Goal: Obtain resource: Download file/media

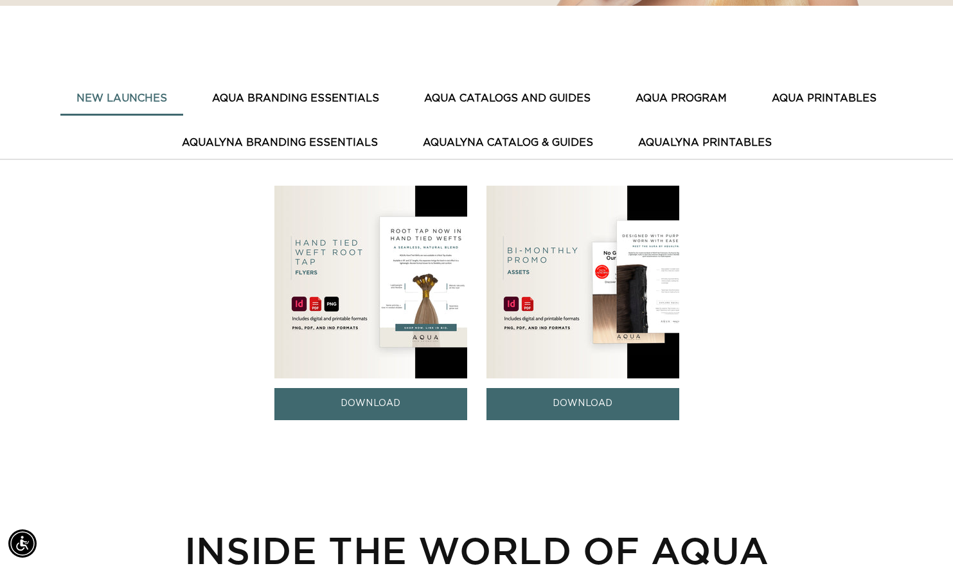
scroll to position [0, 1724]
click at [295, 96] on button "AQUA BRANDING ESSENTIALS" at bounding box center [295, 99] width 199 height 32
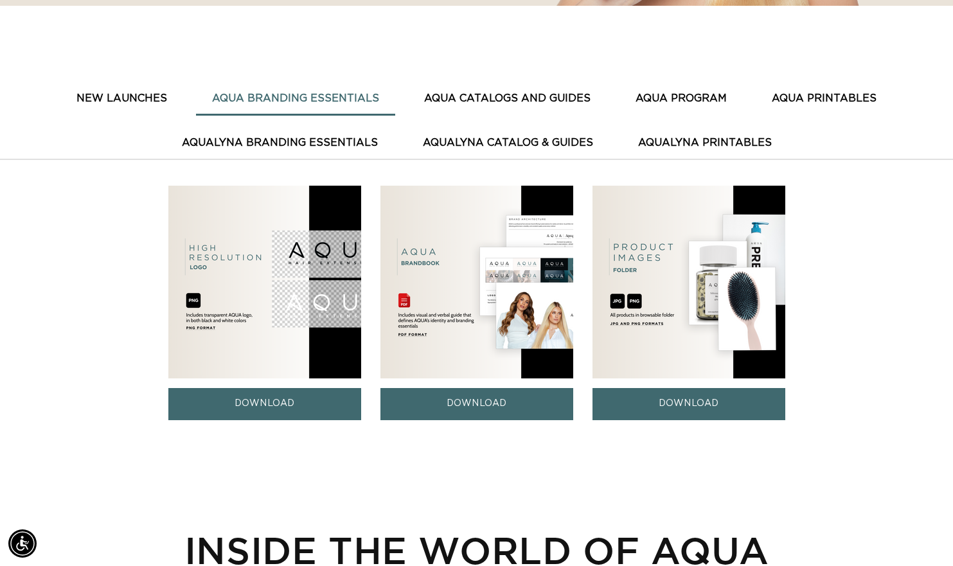
click at [483, 96] on button "AQUA CATALOGS AND GUIDES" at bounding box center [507, 99] width 199 height 32
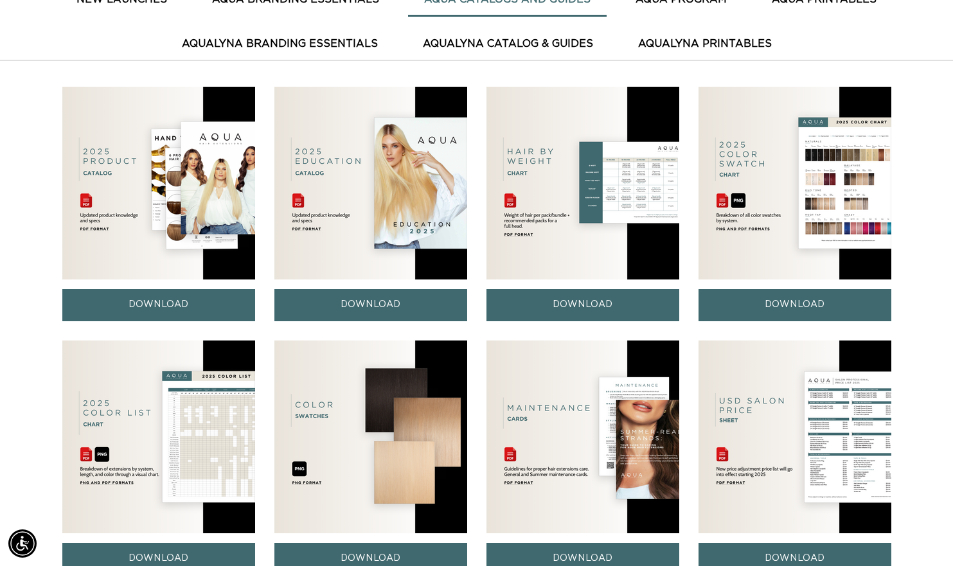
scroll to position [0, 862]
click at [176, 306] on link "DOWNLOAD" at bounding box center [158, 305] width 193 height 32
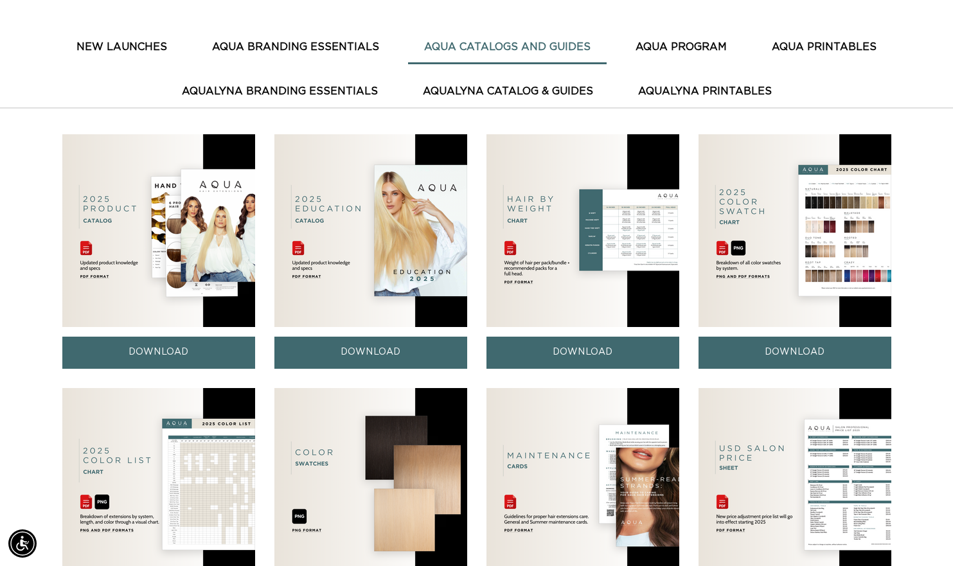
scroll to position [0, 1724]
click at [141, 350] on link "DOWNLOAD" at bounding box center [158, 353] width 193 height 32
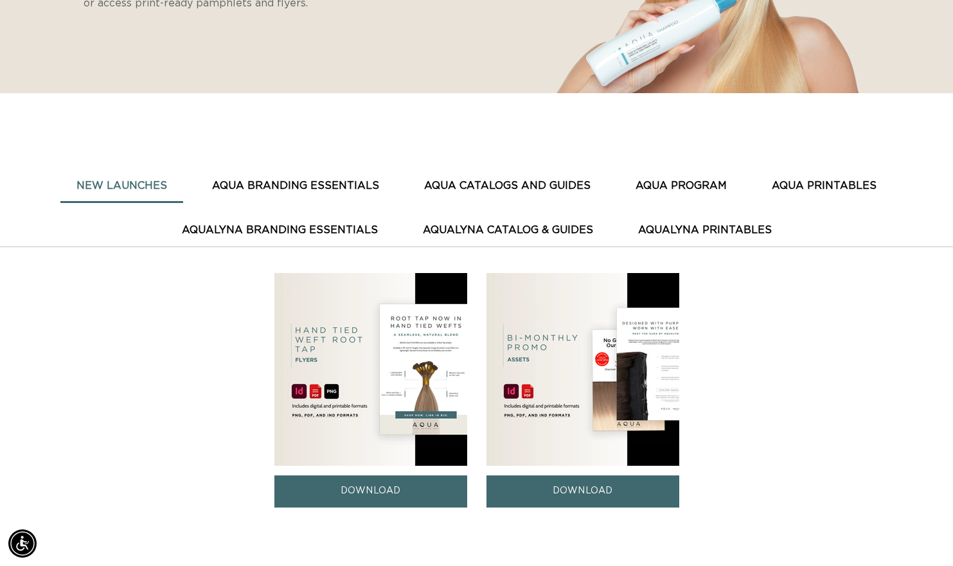
scroll to position [0, 862]
click at [332, 229] on button "AquaLyna Branding Essentials" at bounding box center [280, 231] width 228 height 32
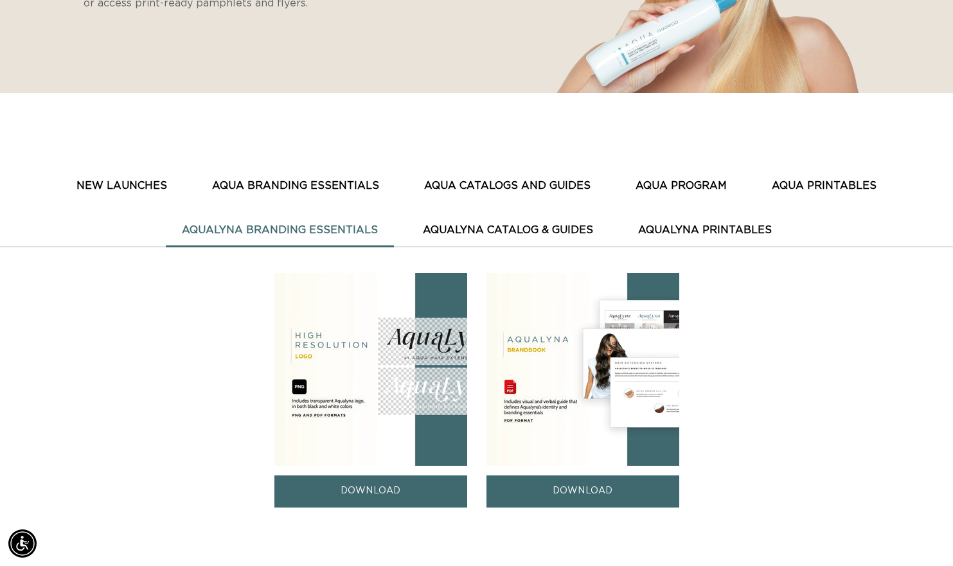
scroll to position [0, 1724]
click at [487, 229] on button "AquaLyna Catalog & Guides" at bounding box center [508, 231] width 203 height 32
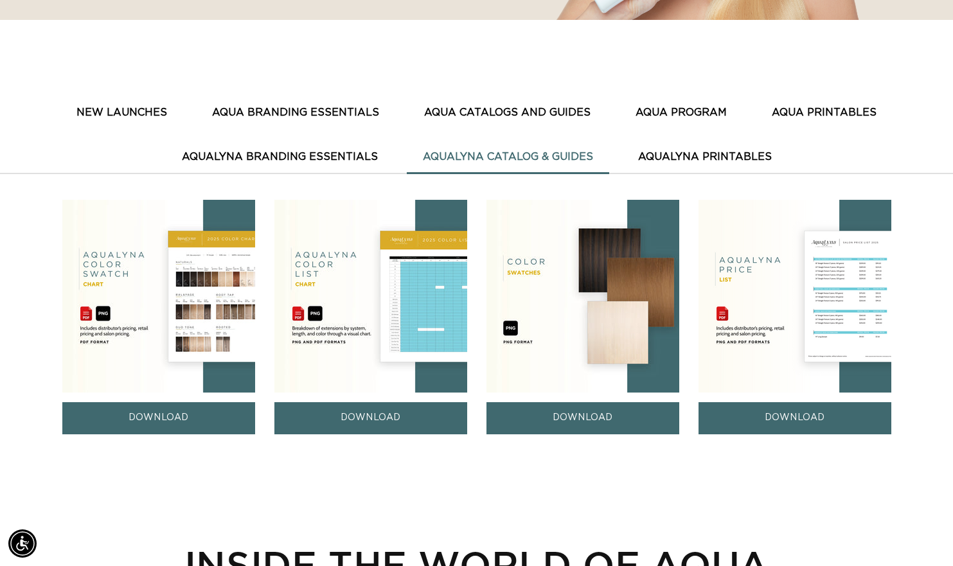
click at [686, 155] on button "AquaLyna Printables" at bounding box center [705, 157] width 166 height 32
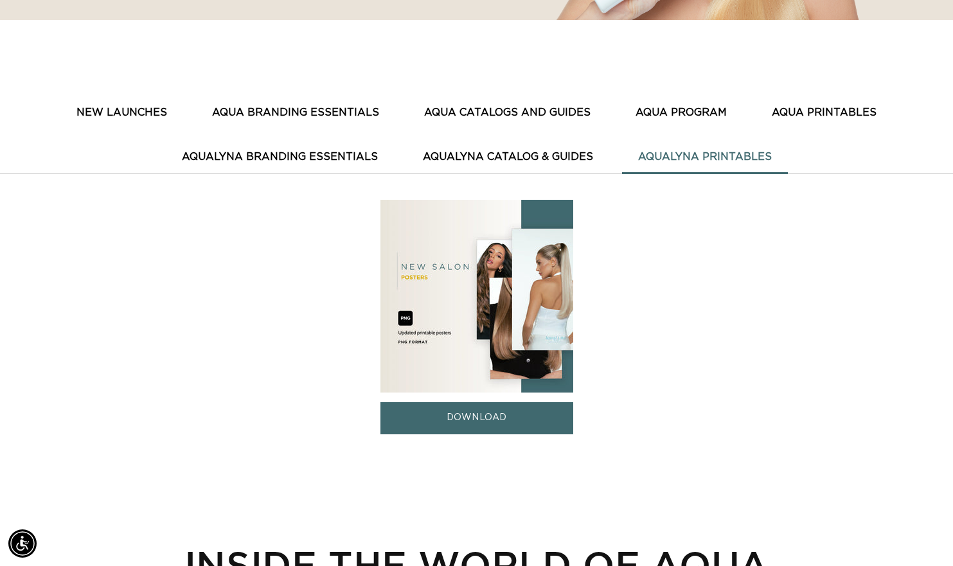
scroll to position [0, 0]
click at [462, 415] on link "DOWNLOAD" at bounding box center [477, 418] width 193 height 32
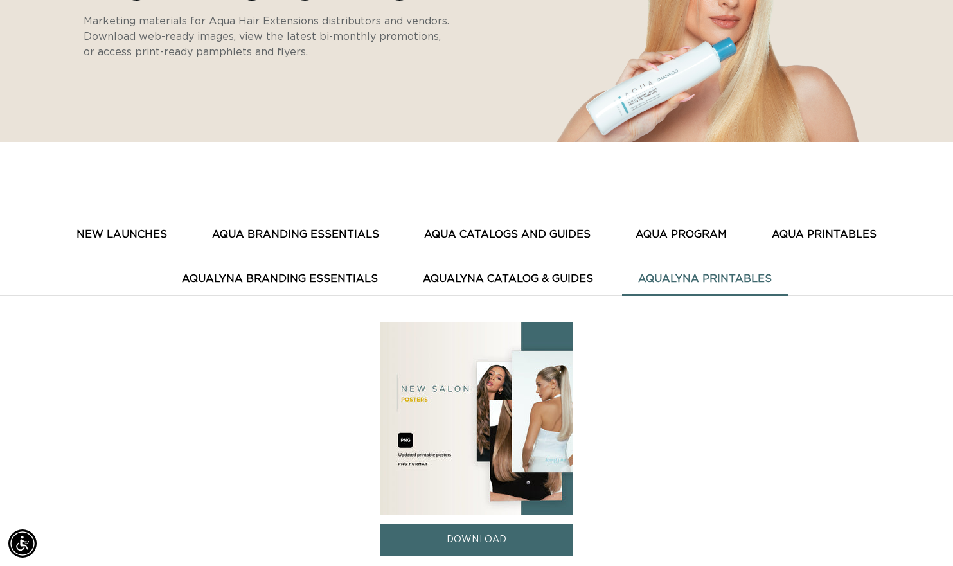
scroll to position [0, 1724]
click at [294, 280] on button "AquaLyna Branding Essentials" at bounding box center [280, 280] width 228 height 32
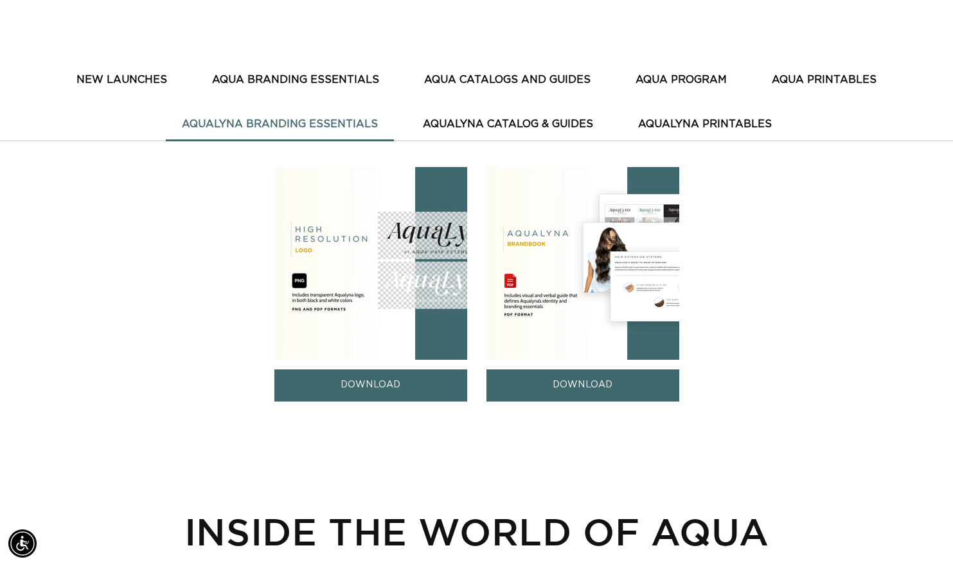
scroll to position [0, 0]
click at [582, 388] on link "DOWNLOAD" at bounding box center [583, 386] width 193 height 32
click at [294, 83] on button "AQUA BRANDING ESSENTIALS" at bounding box center [295, 80] width 199 height 32
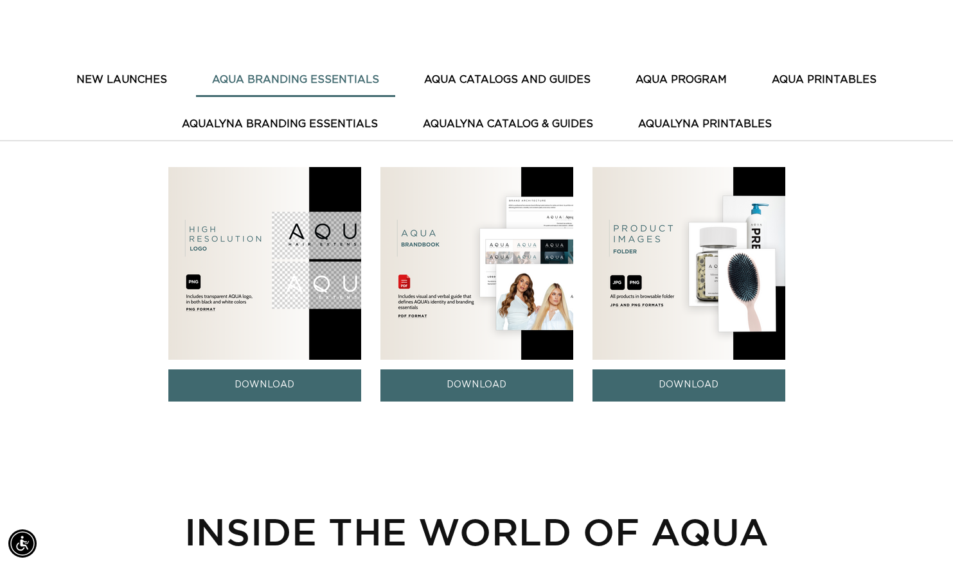
scroll to position [0, 0]
click at [687, 392] on link "DOWNLOAD" at bounding box center [689, 386] width 193 height 32
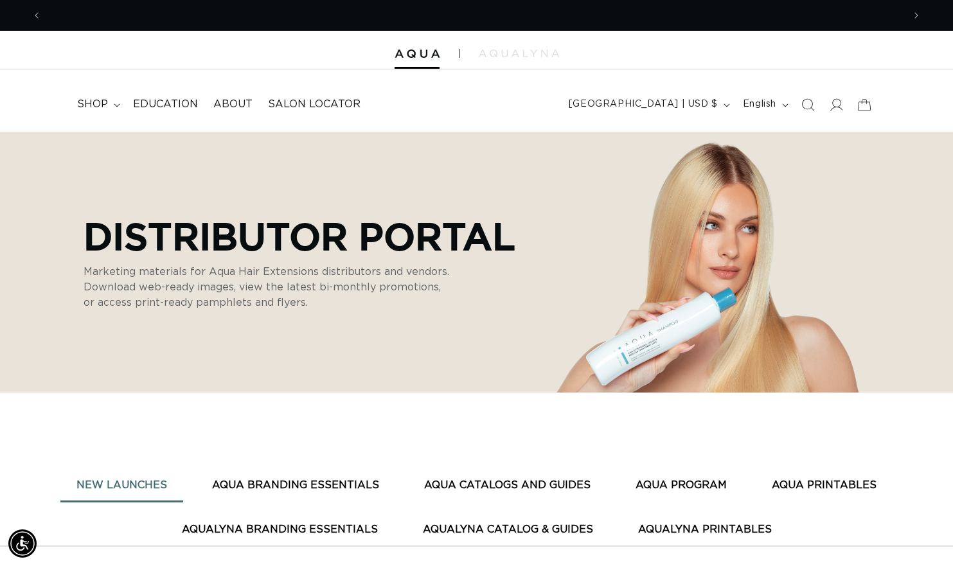
scroll to position [0, 862]
click at [510, 51] on img at bounding box center [519, 54] width 80 height 8
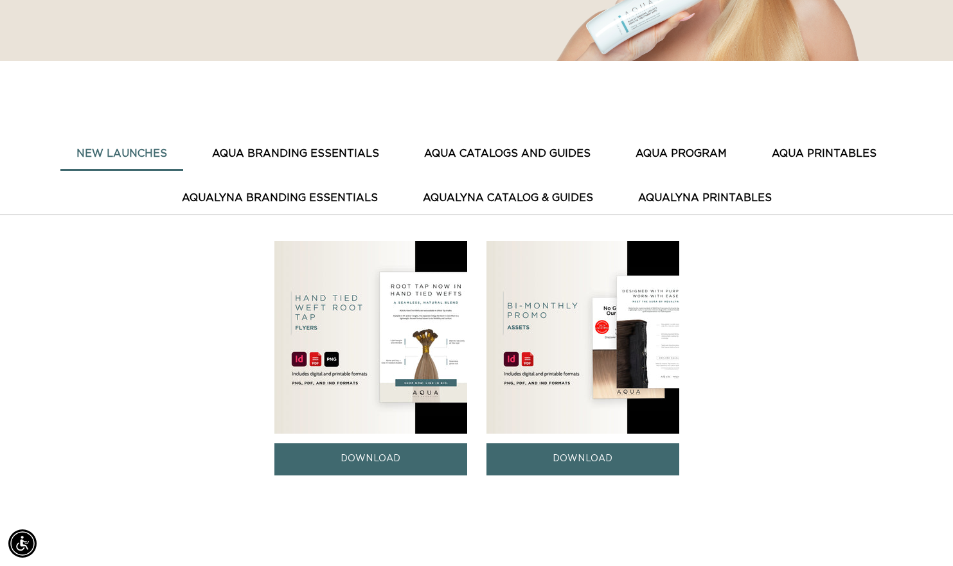
scroll to position [0, 0]
click at [705, 194] on button "AquaLyna Printables" at bounding box center [705, 199] width 166 height 32
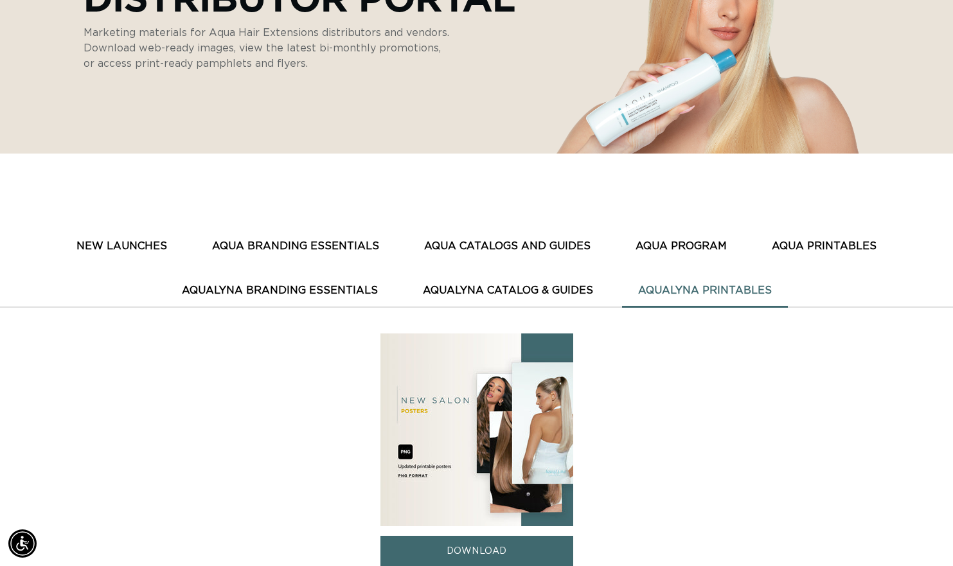
scroll to position [0, 1724]
click at [520, 291] on button "AquaLyna Catalog & Guides" at bounding box center [508, 291] width 203 height 32
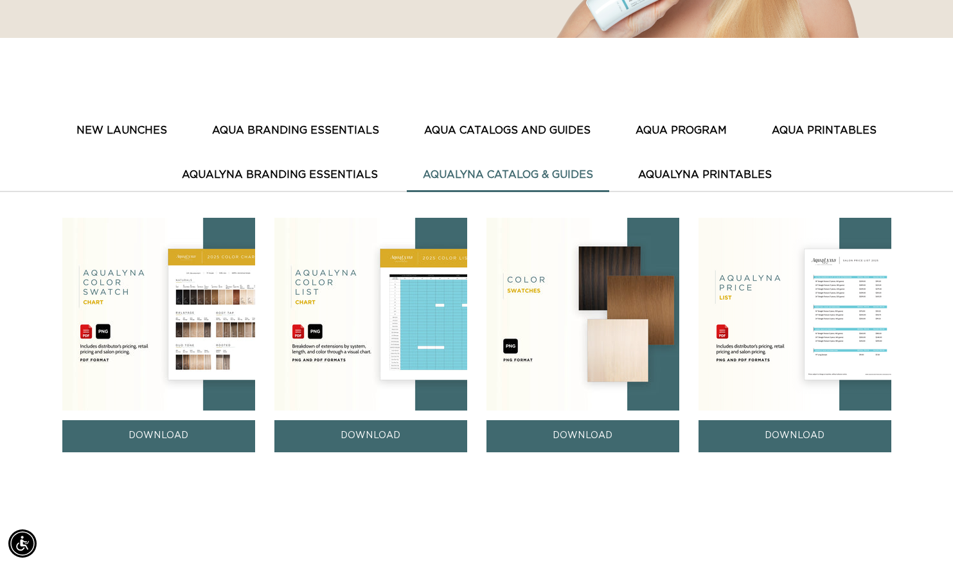
scroll to position [345, 0]
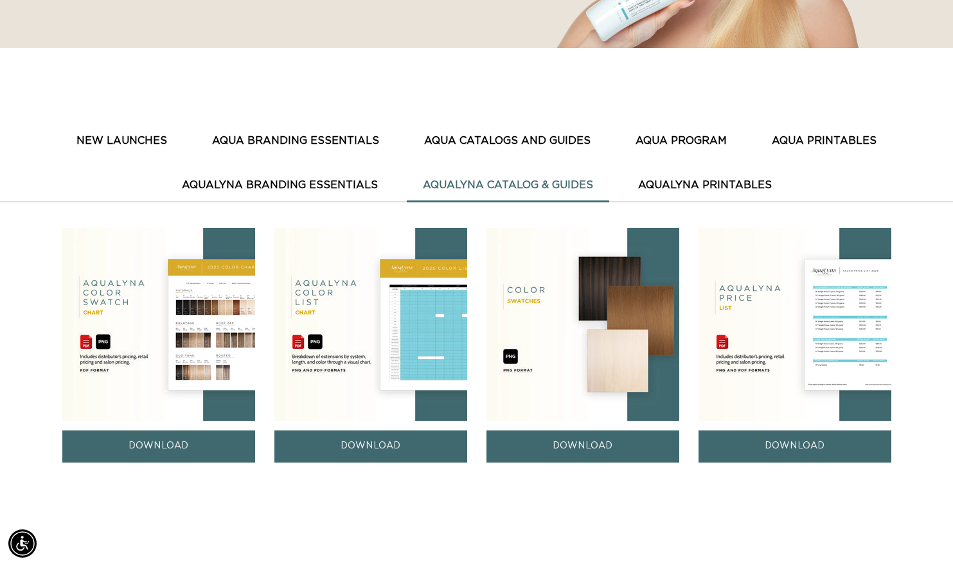
click at [307, 184] on button "AquaLyna Branding Essentials" at bounding box center [280, 186] width 228 height 32
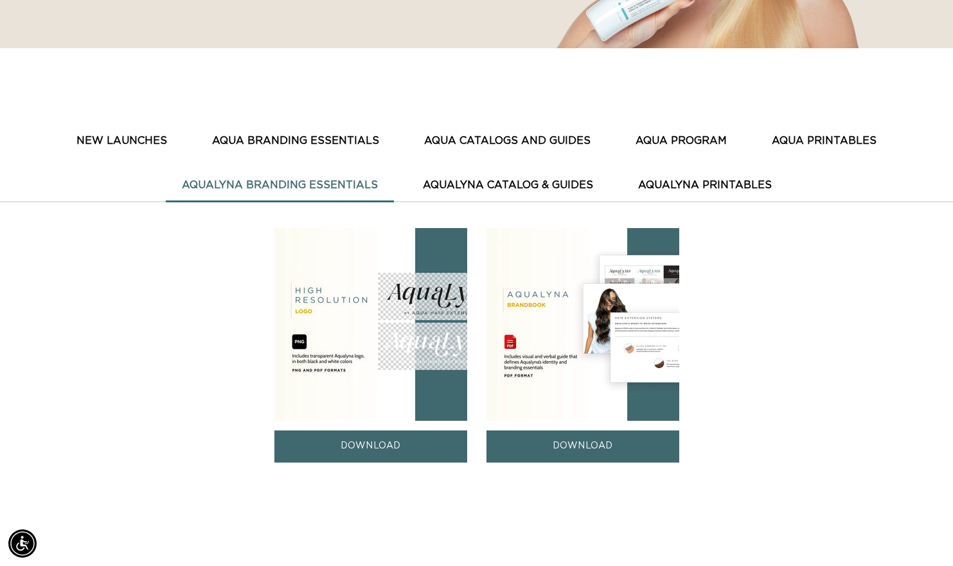
scroll to position [0, 1724]
click at [127, 134] on button "New Launches" at bounding box center [121, 141] width 123 height 32
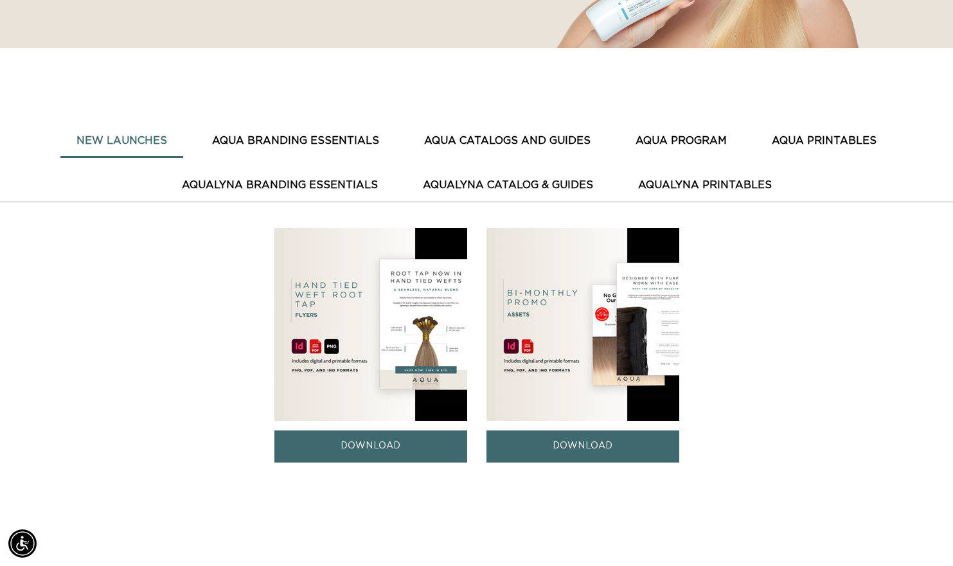
scroll to position [0, 862]
click at [586, 453] on link "DOWNLOAD" at bounding box center [583, 447] width 193 height 32
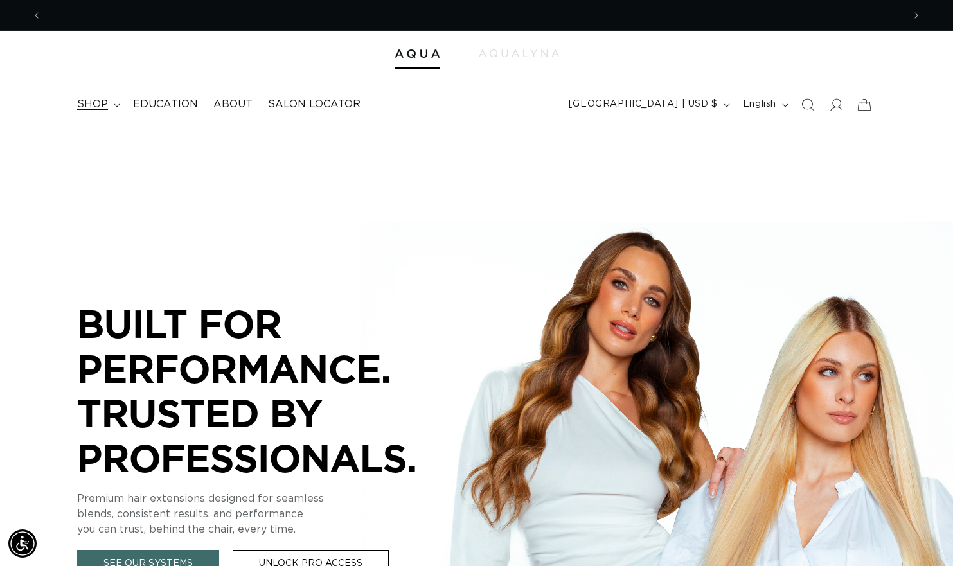
click at [93, 102] on span "shop" at bounding box center [92, 105] width 31 height 14
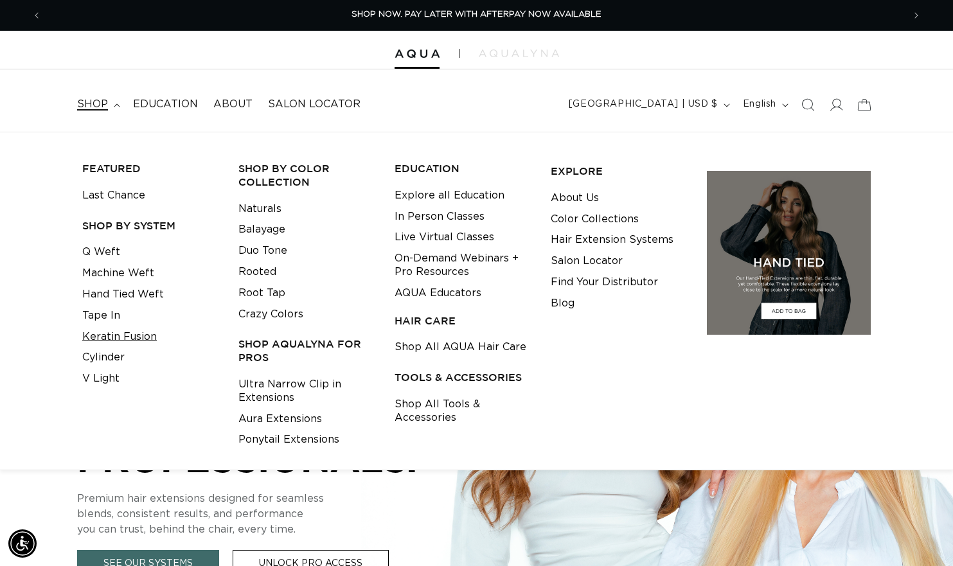
click at [98, 334] on link "Keratin Fusion" at bounding box center [119, 337] width 75 height 21
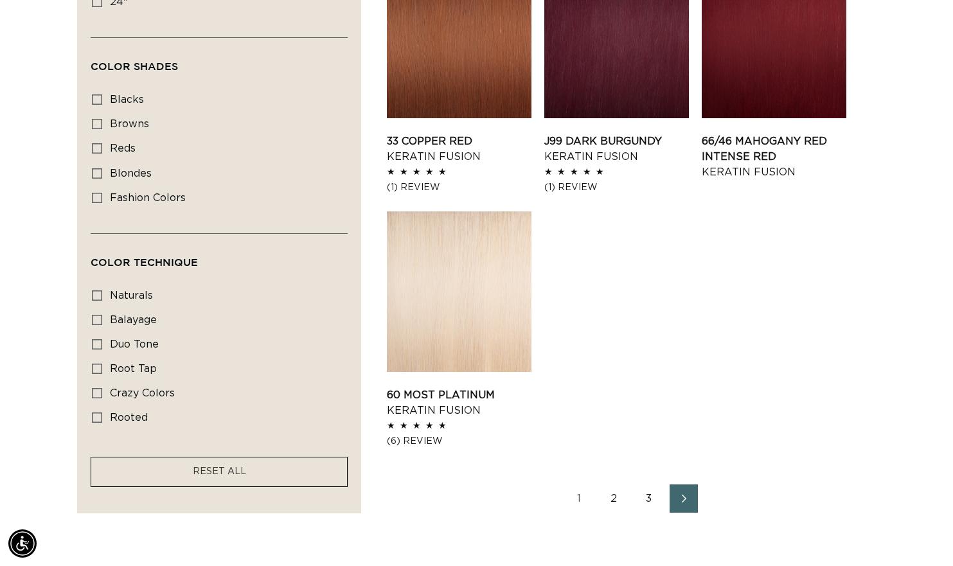
click at [685, 498] on icon "Next page" at bounding box center [684, 498] width 17 height 9
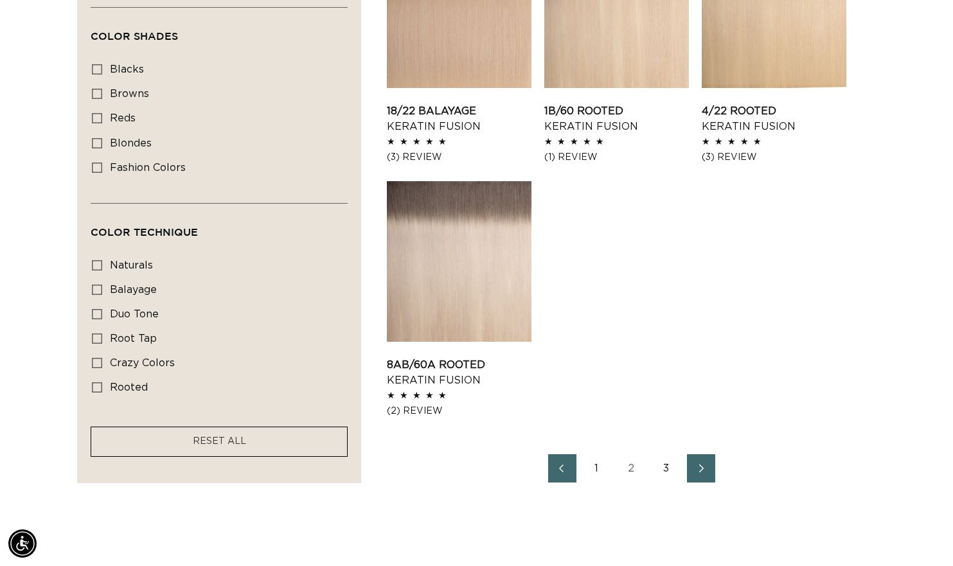
scroll to position [0, 1724]
click at [699, 466] on icon "Next page" at bounding box center [702, 468] width 17 height 9
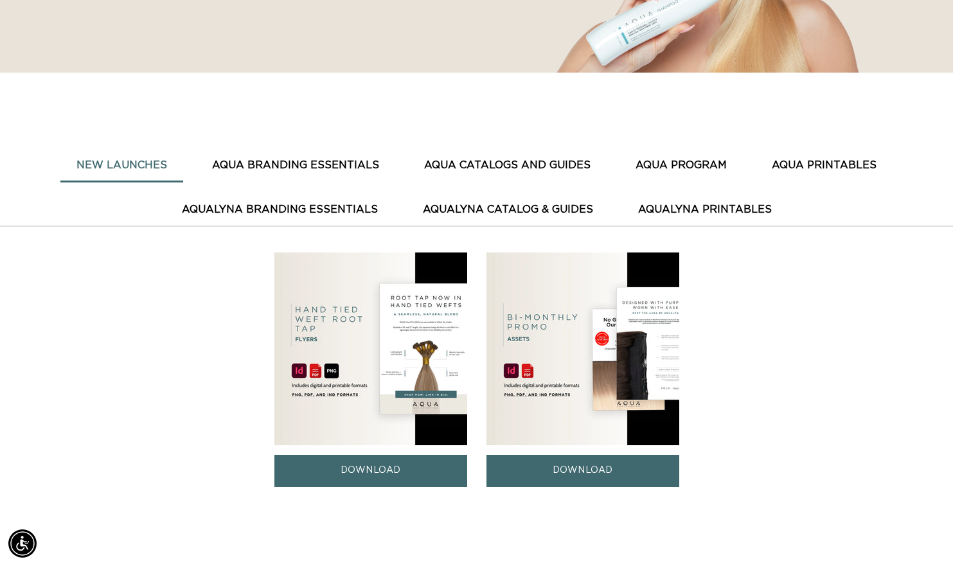
scroll to position [320, 0]
click at [536, 168] on button "AQUA CATALOGS AND GUIDES" at bounding box center [507, 166] width 199 height 32
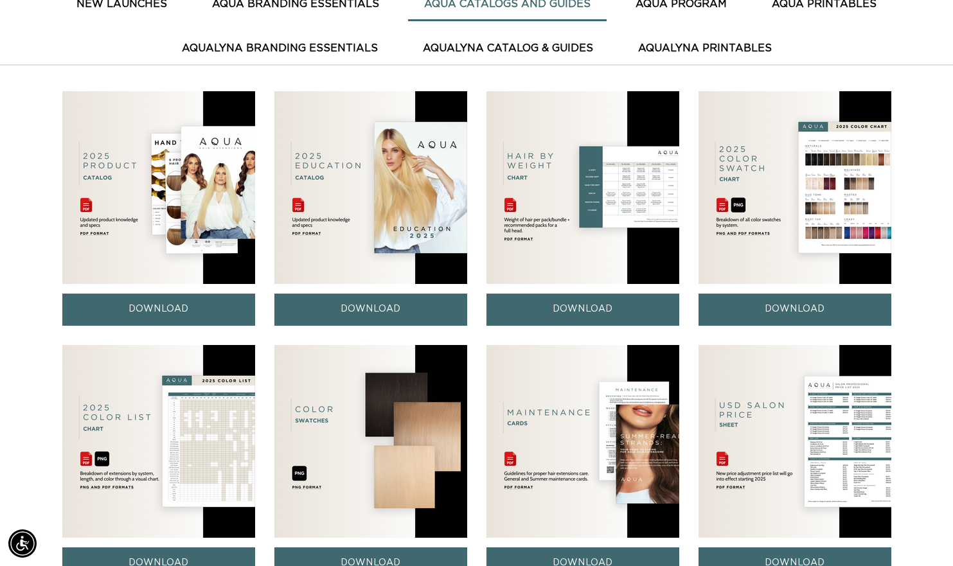
scroll to position [478, 0]
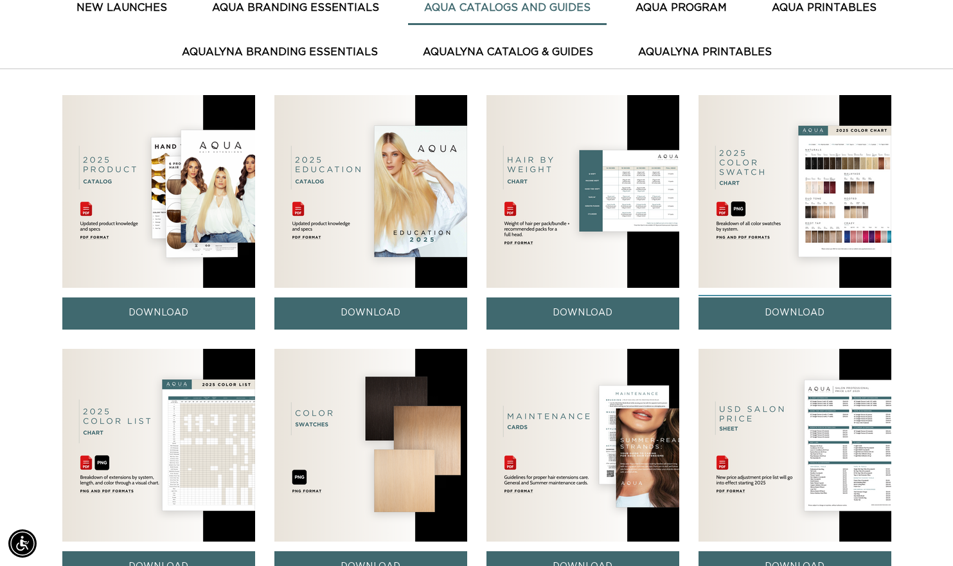
click at [808, 315] on link "DOWNLOAD" at bounding box center [795, 314] width 193 height 32
click at [795, 315] on link "DOWNLOAD" at bounding box center [795, 314] width 193 height 32
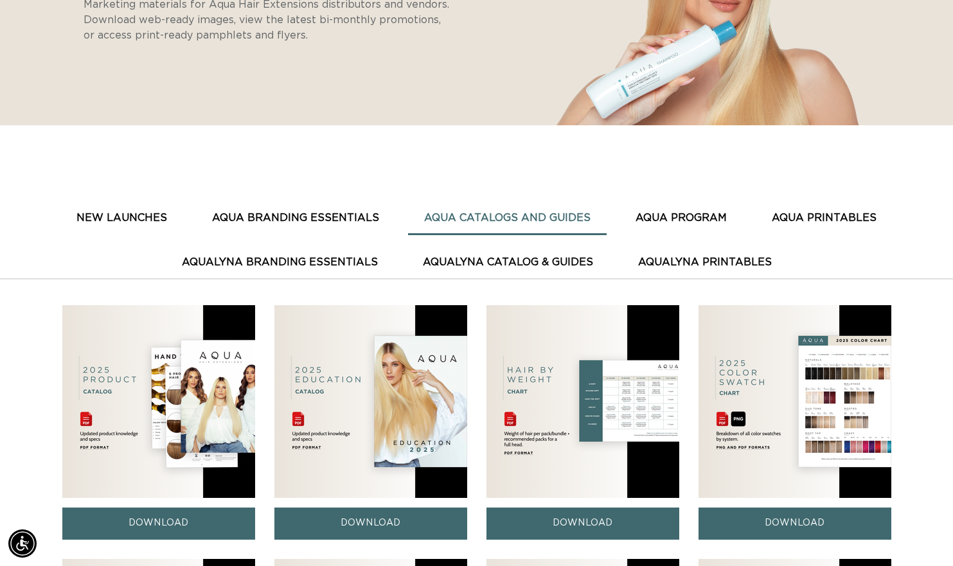
scroll to position [0, 862]
click at [509, 260] on button "AquaLyna Catalog & Guides" at bounding box center [508, 263] width 203 height 32
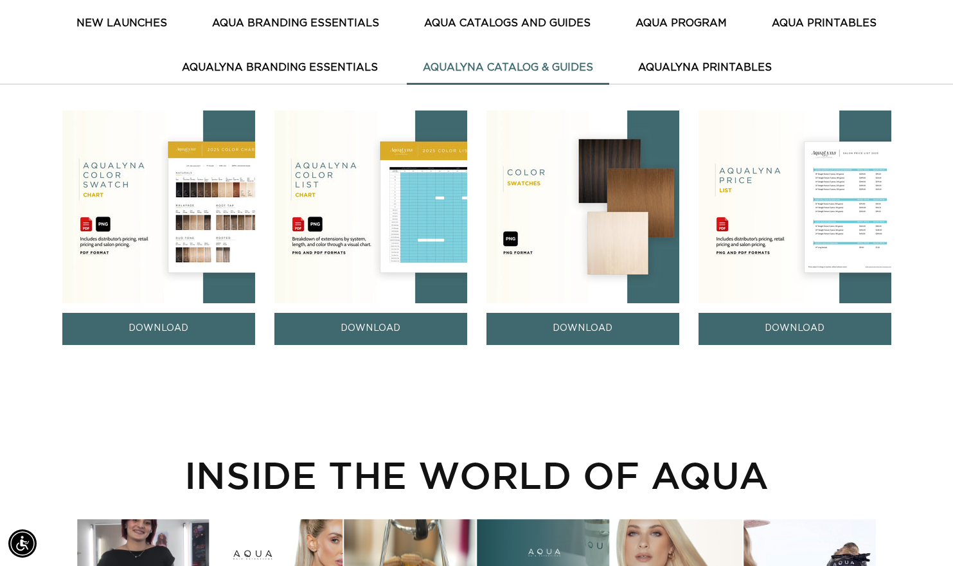
scroll to position [466, 0]
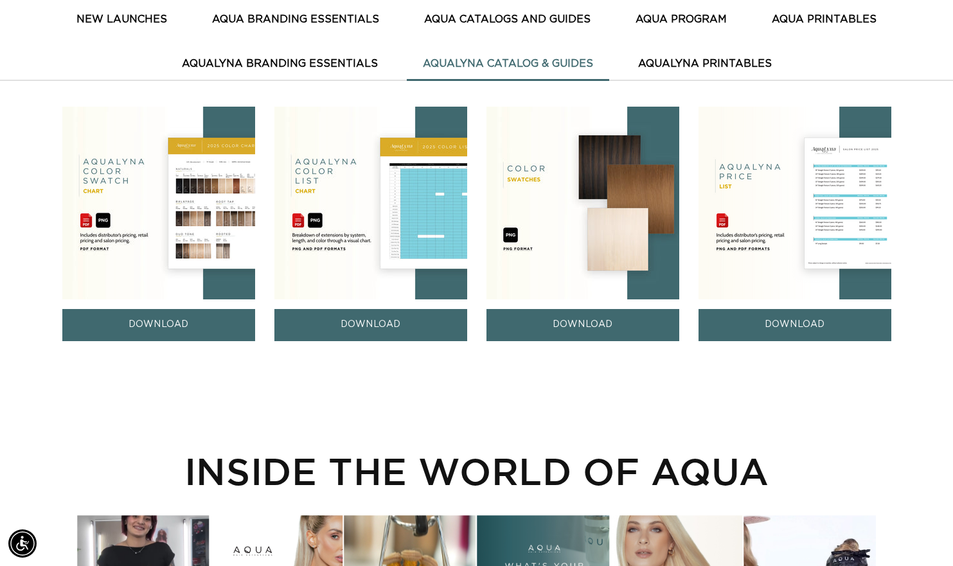
click at [156, 327] on link "DOWNLOAD" at bounding box center [158, 325] width 193 height 32
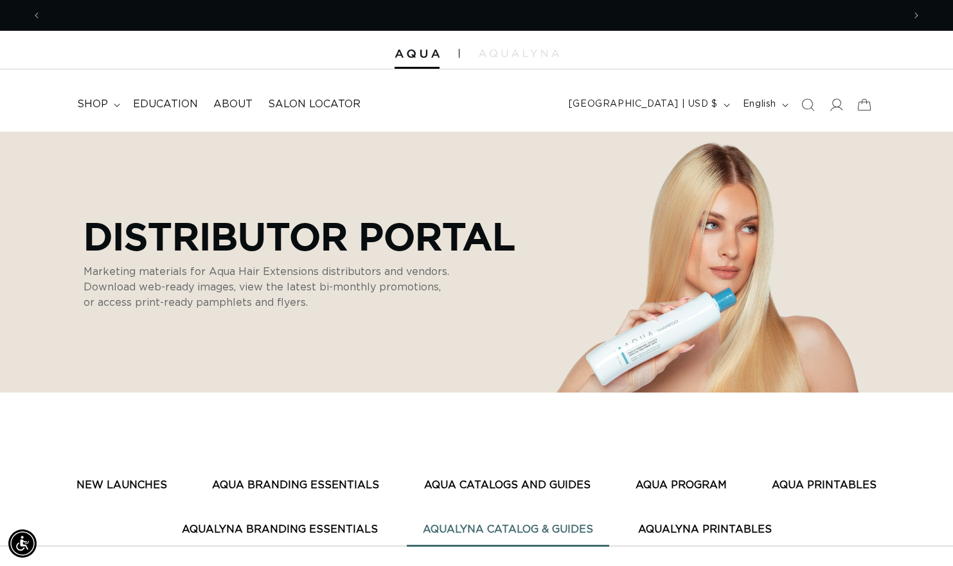
scroll to position [0, 862]
click at [88, 104] on span "shop" at bounding box center [92, 105] width 31 height 14
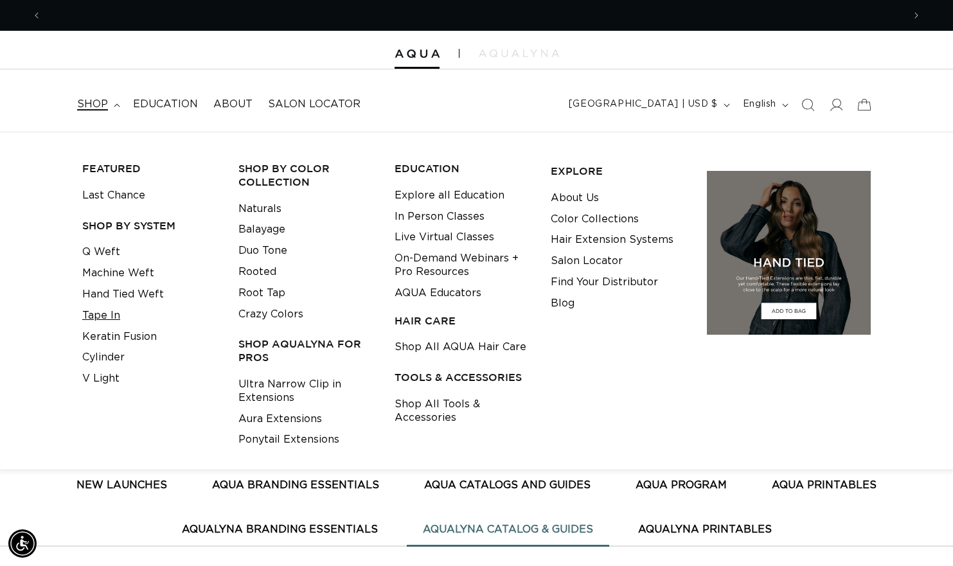
scroll to position [0, 1724]
click at [812, 105] on icon "Search" at bounding box center [808, 105] width 14 height 14
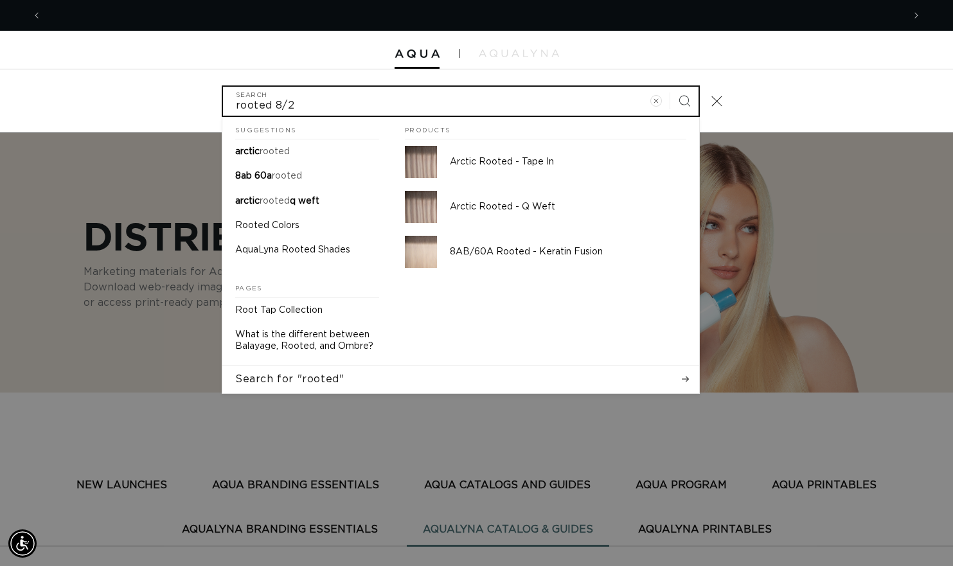
scroll to position [0, 862]
type input "rooted 8/24"
click at [671, 87] on button "Search" at bounding box center [685, 101] width 28 height 28
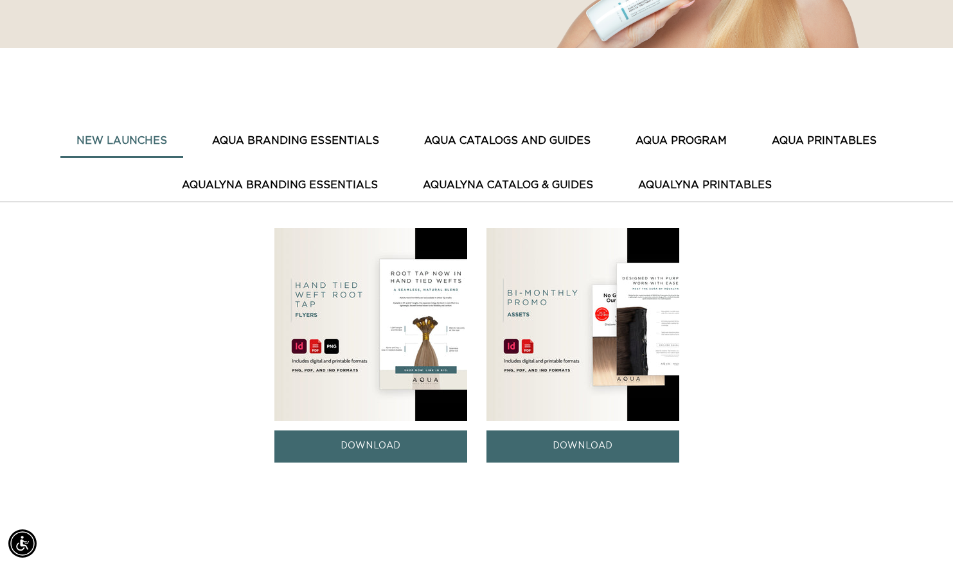
scroll to position [0, 862]
click at [504, 142] on button "AQUA CATALOGS AND GUIDES" at bounding box center [507, 141] width 199 height 32
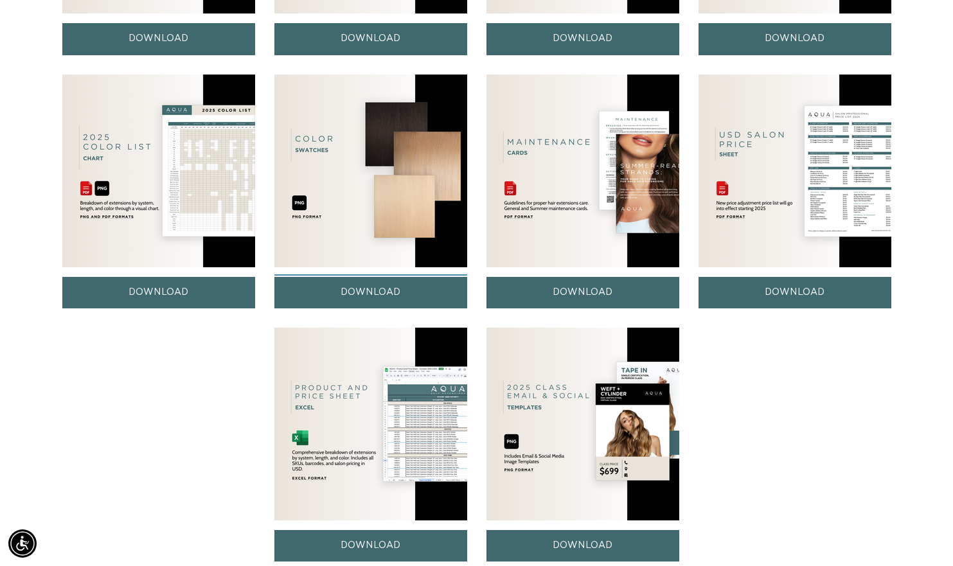
scroll to position [0, 0]
click at [372, 293] on link "DOWNLOAD" at bounding box center [371, 293] width 193 height 32
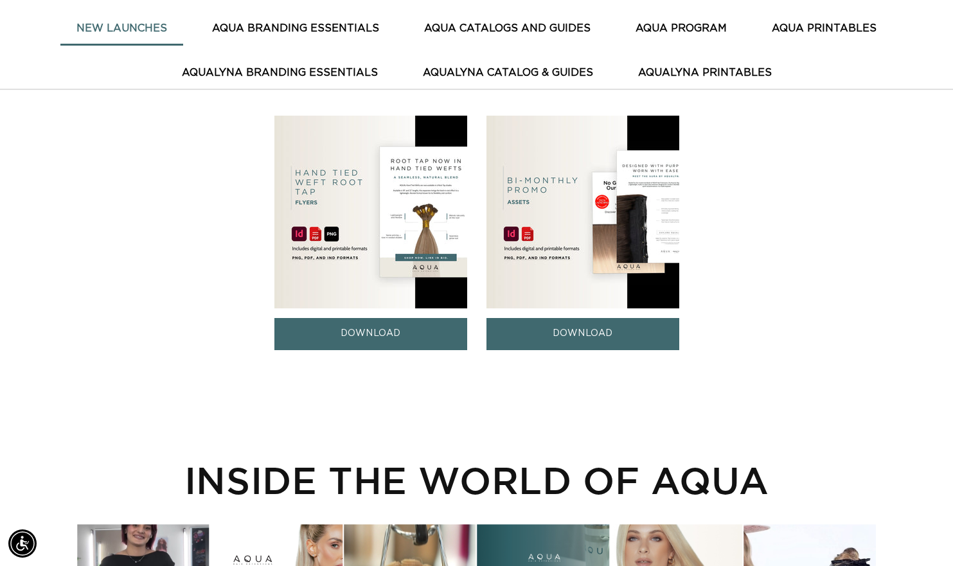
scroll to position [399, 0]
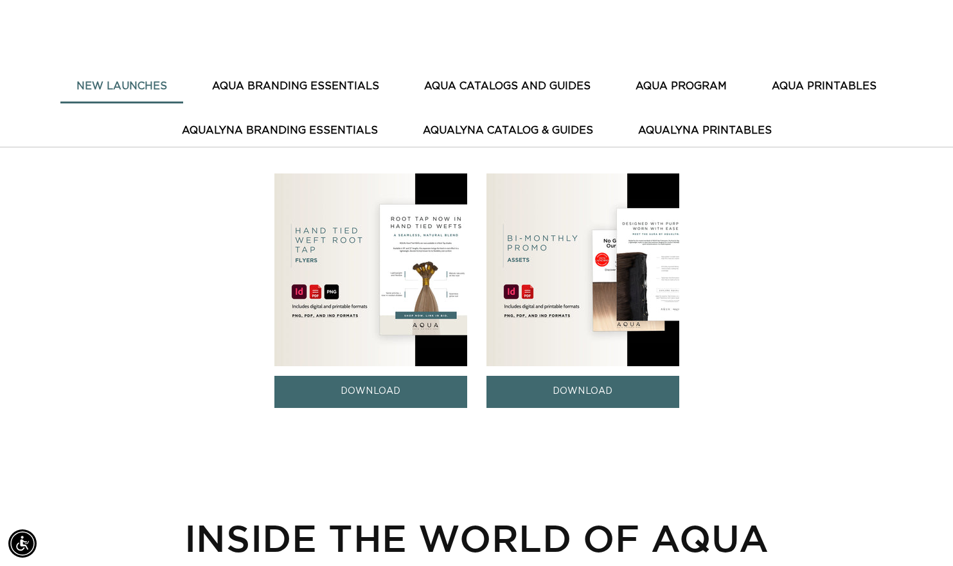
click at [330, 129] on button "AquaLyna Branding Essentials" at bounding box center [280, 131] width 228 height 32
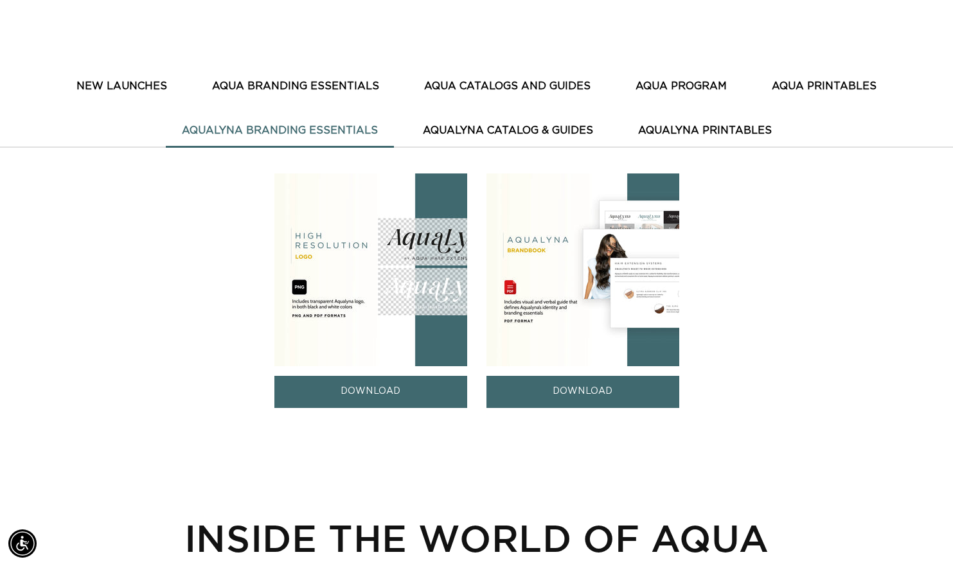
scroll to position [0, 1724]
click at [507, 128] on button "AquaLyna Catalog & Guides" at bounding box center [508, 131] width 203 height 32
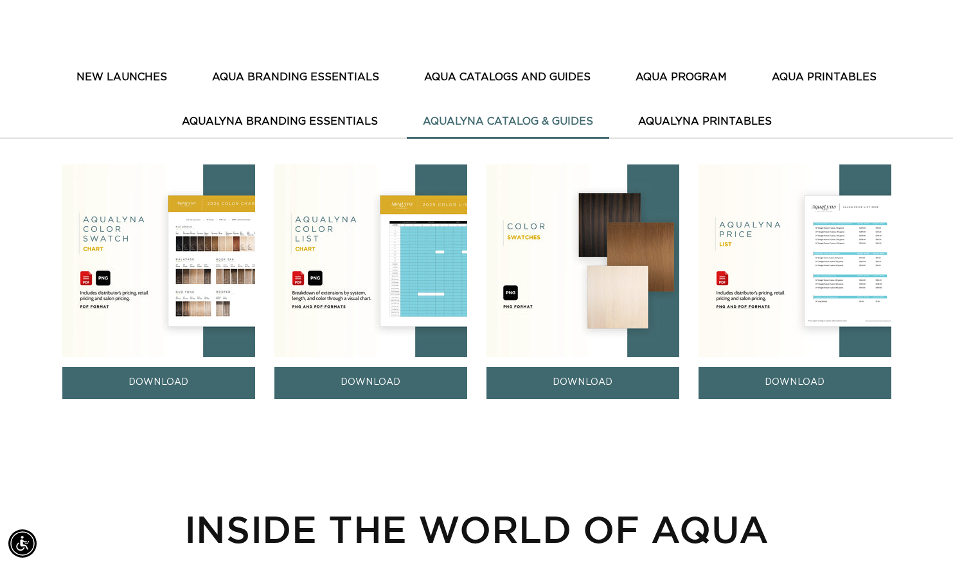
scroll to position [404, 0]
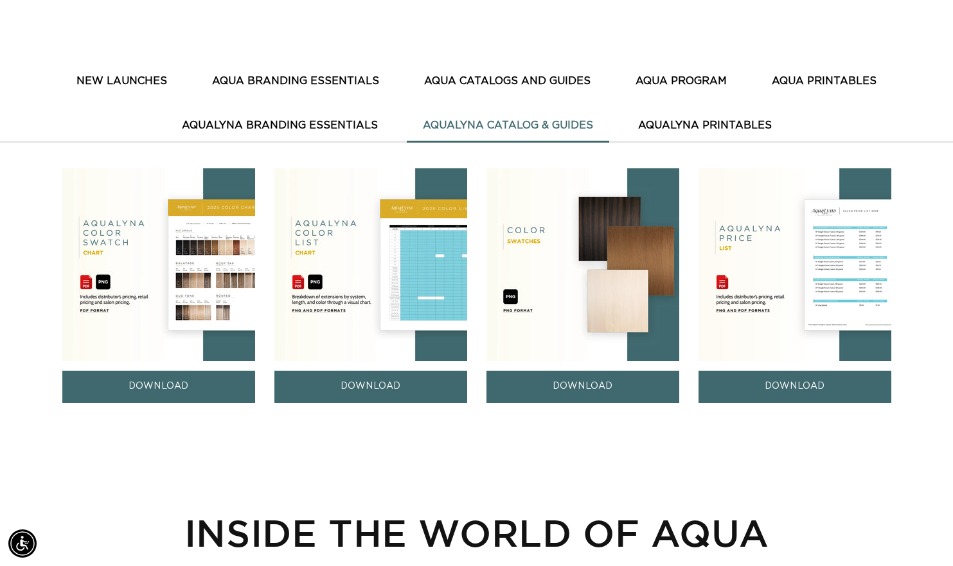
click at [577, 385] on link "DOWNLOAD" at bounding box center [583, 387] width 193 height 32
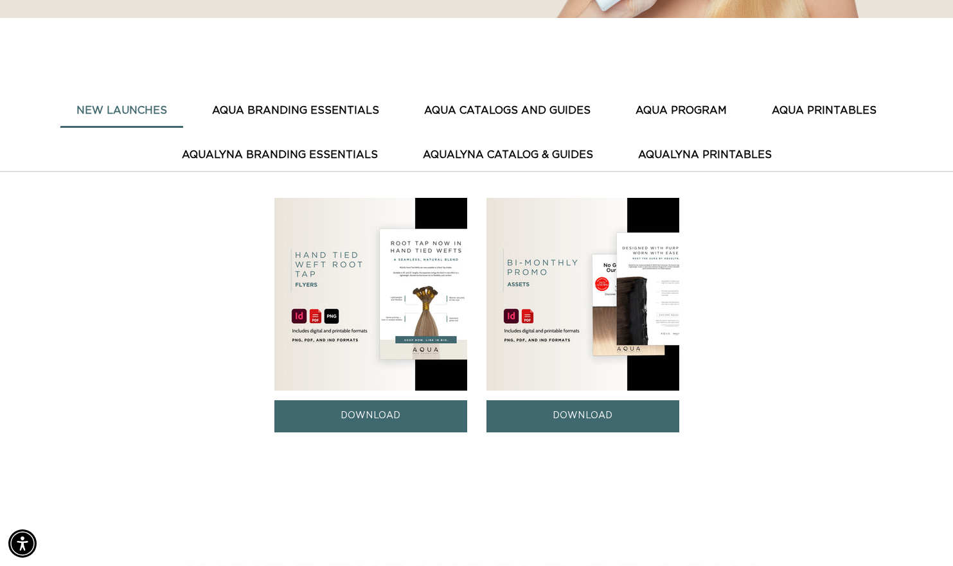
scroll to position [382, 0]
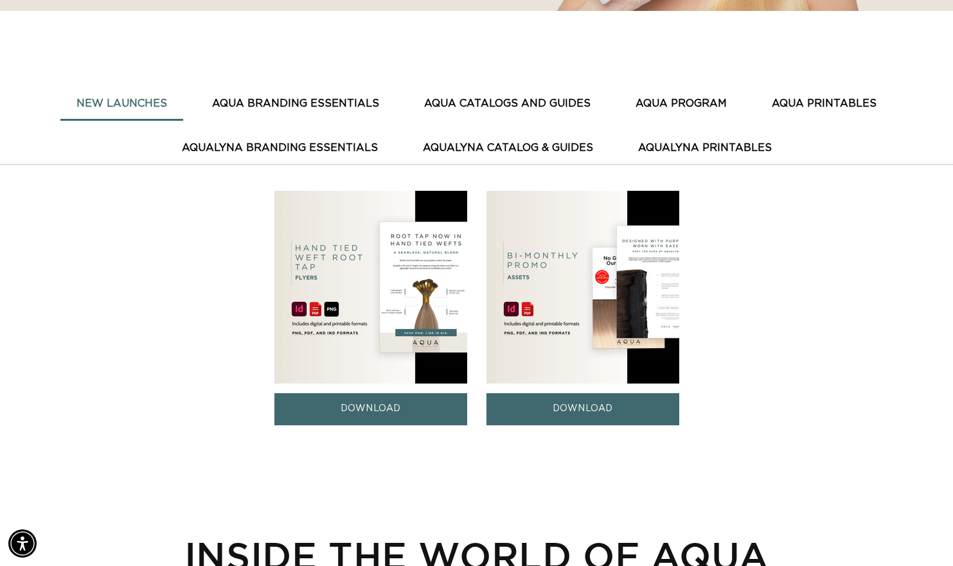
click at [332, 104] on button "AQUA BRANDING ESSENTIALS" at bounding box center [295, 104] width 199 height 32
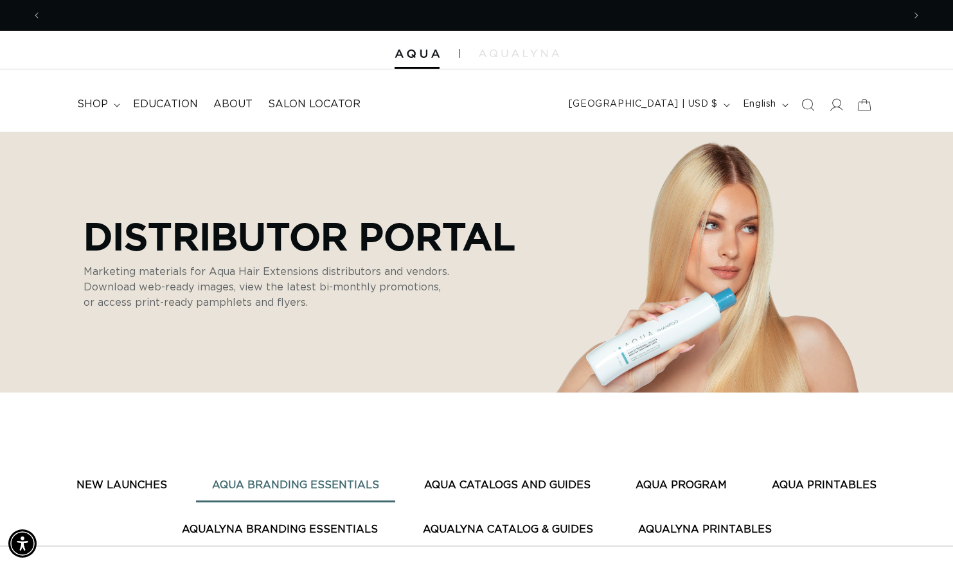
scroll to position [0, 0]
